Goal: Information Seeking & Learning: Learn about a topic

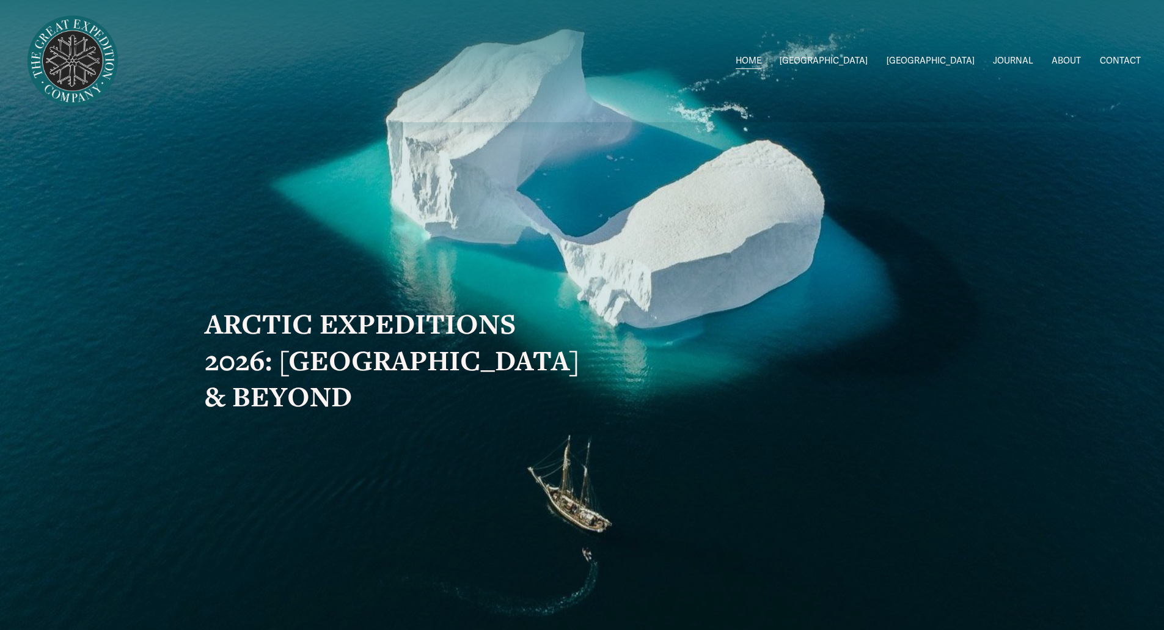
click at [868, 60] on span "[GEOGRAPHIC_DATA]" at bounding box center [824, 61] width 88 height 16
click at [0, 0] on span "2026 Expeditions" at bounding box center [0, 0] width 0 height 0
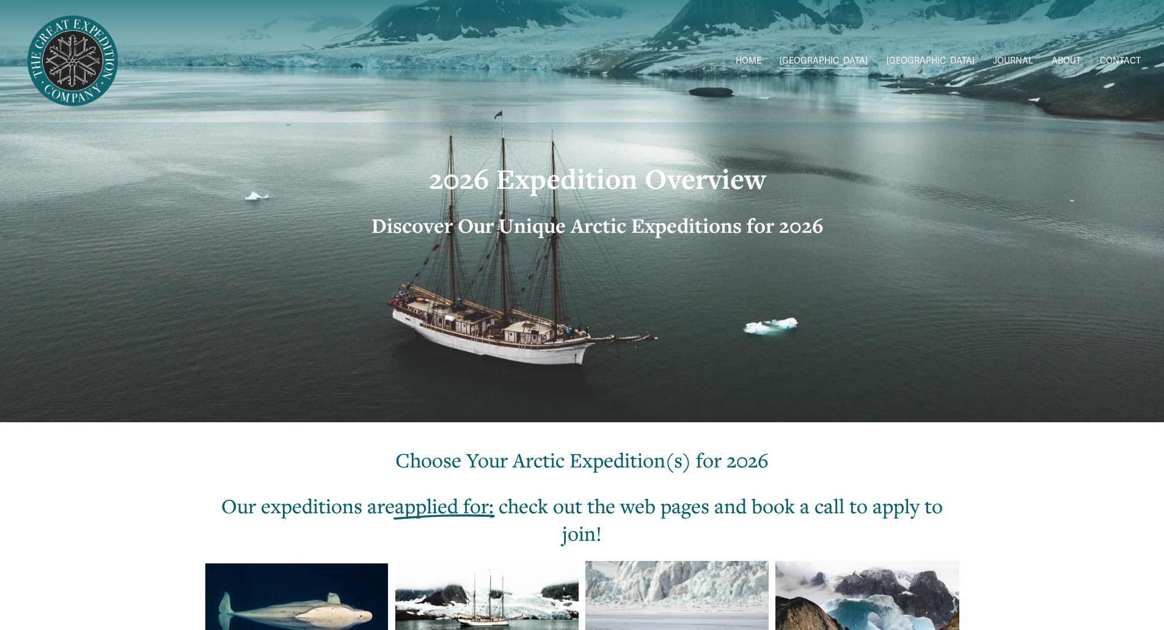
click at [963, 55] on span "[GEOGRAPHIC_DATA]" at bounding box center [931, 61] width 88 height 16
click at [0, 0] on span "2026 Expeditions" at bounding box center [0, 0] width 0 height 0
click at [1015, 61] on link "JOURNAL" at bounding box center [1013, 62] width 40 height 18
